Goal: Information Seeking & Learning: Learn about a topic

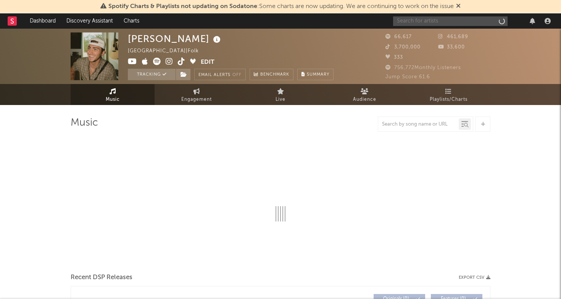
click at [426, 18] on input "text" at bounding box center [450, 21] width 115 height 10
type input "trippie"
select select "6m"
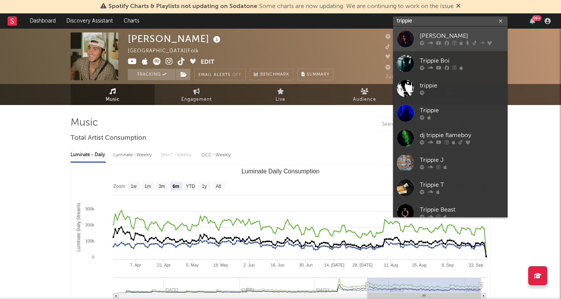
type input "trippie"
click at [441, 37] on div "[PERSON_NAME]" at bounding box center [462, 36] width 84 height 9
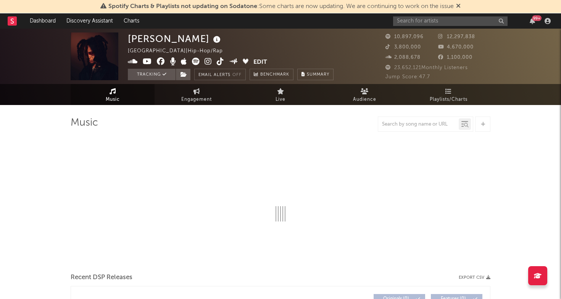
select select "6m"
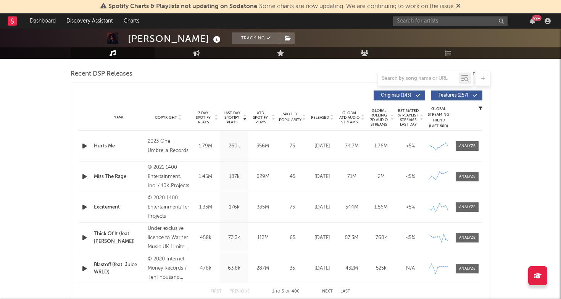
scroll to position [264, 0]
